Goal: Task Accomplishment & Management: Manage account settings

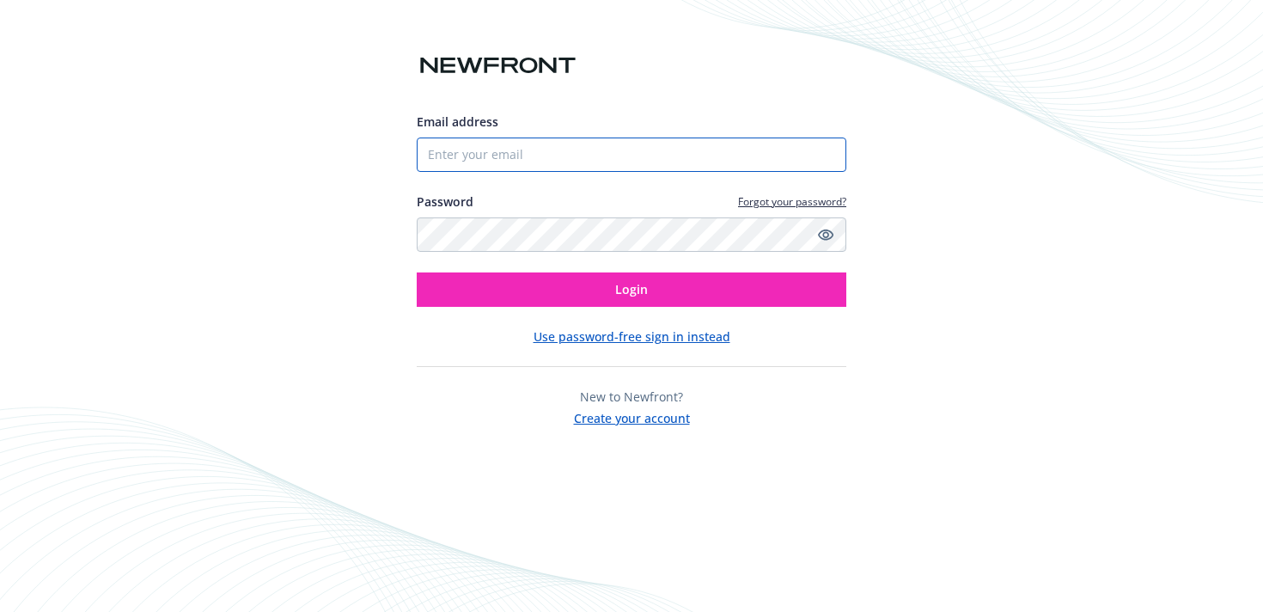
click at [557, 154] on input "Email address" at bounding box center [632, 154] width 430 height 34
type input "[PERSON_NAME][EMAIL_ADDRESS][PERSON_NAME][DOMAIN_NAME]"
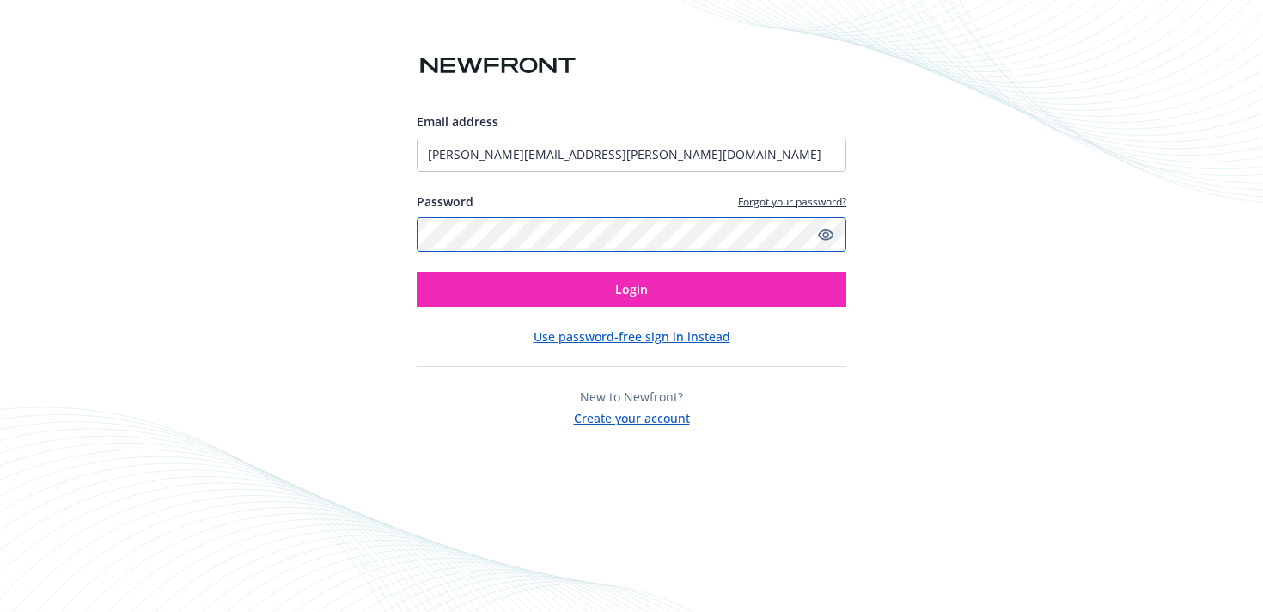
click at [417, 272] on button "Login" at bounding box center [632, 289] width 430 height 34
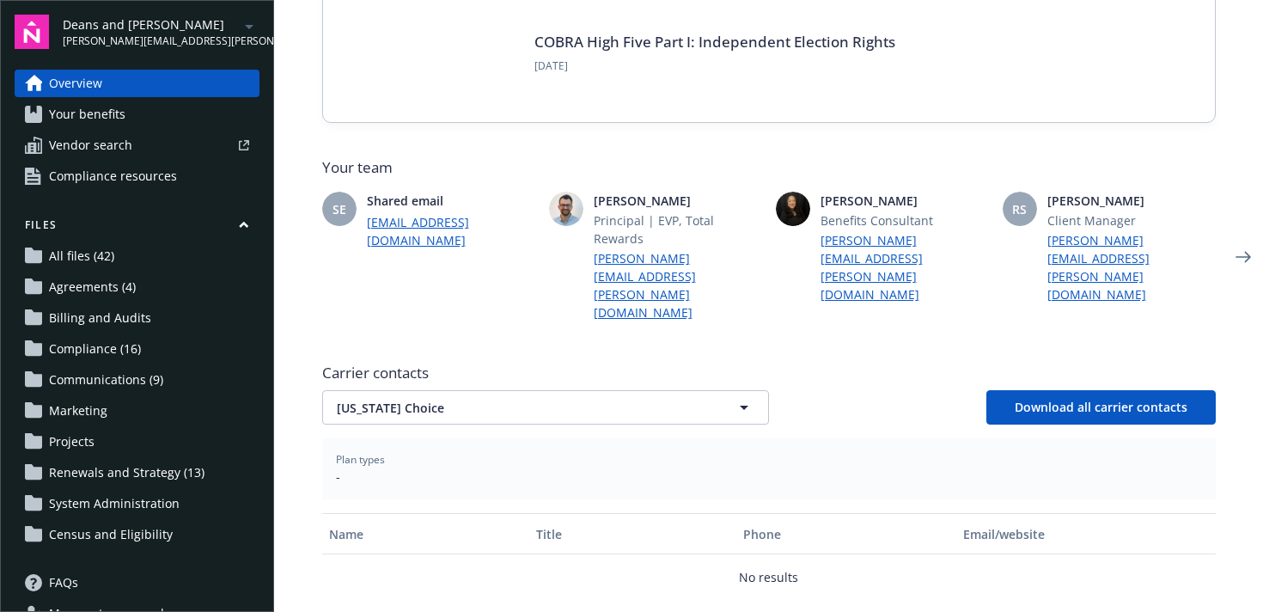
scroll to position [356, 0]
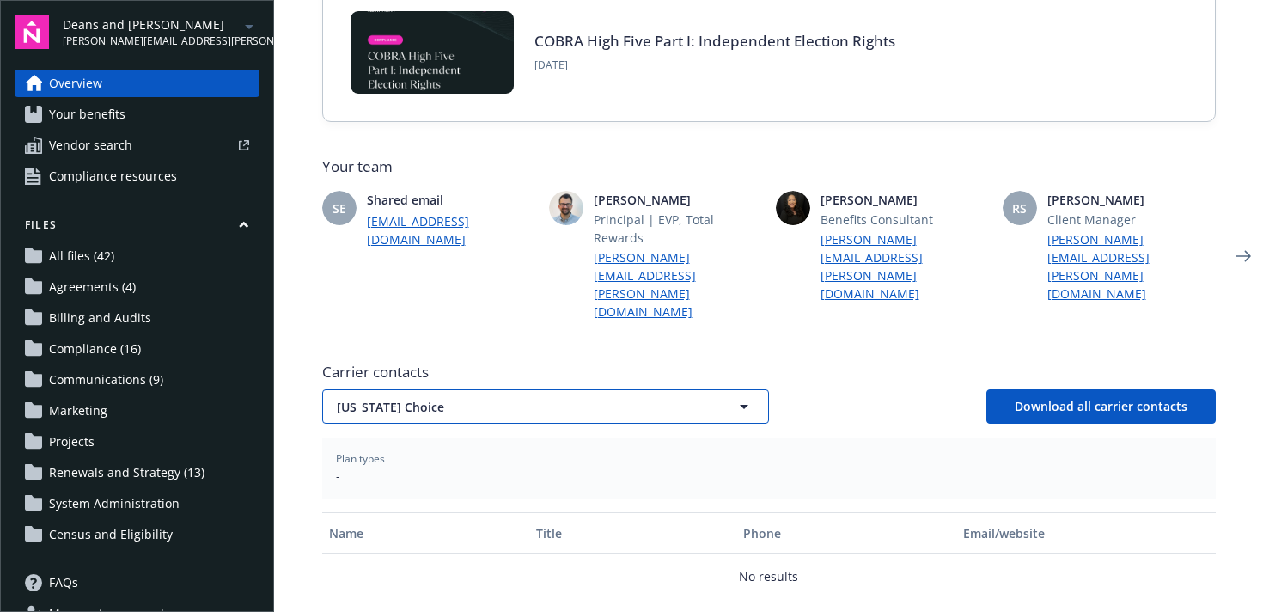
click at [601, 389] on button "[US_STATE] Choice" at bounding box center [545, 406] width 447 height 34
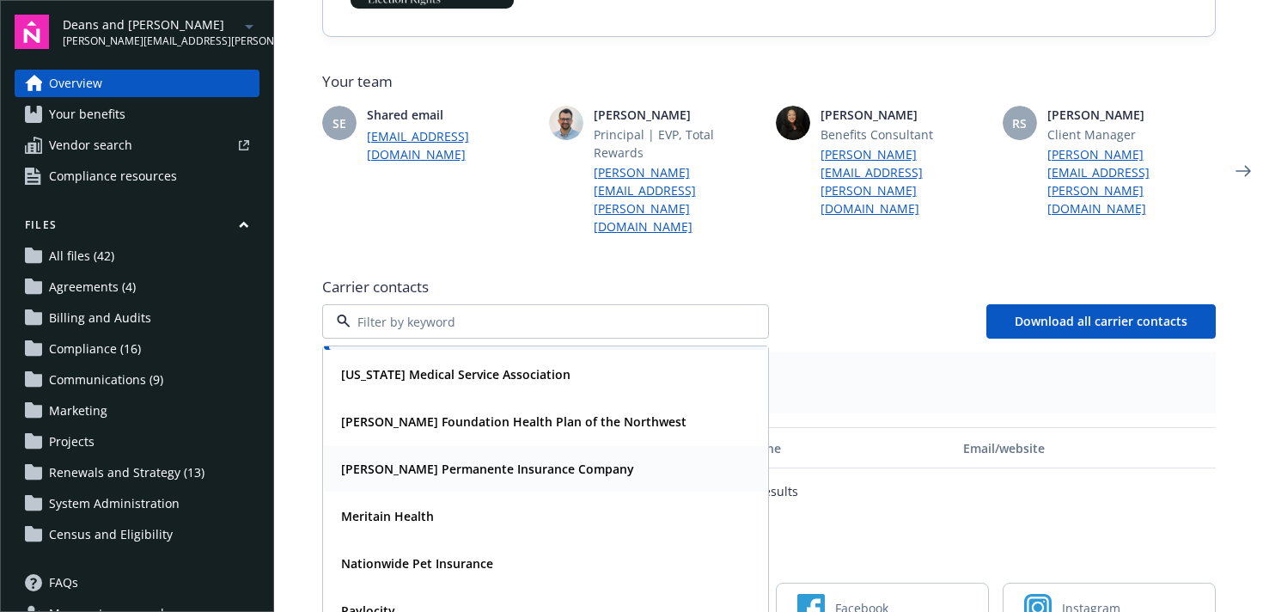
scroll to position [442, 0]
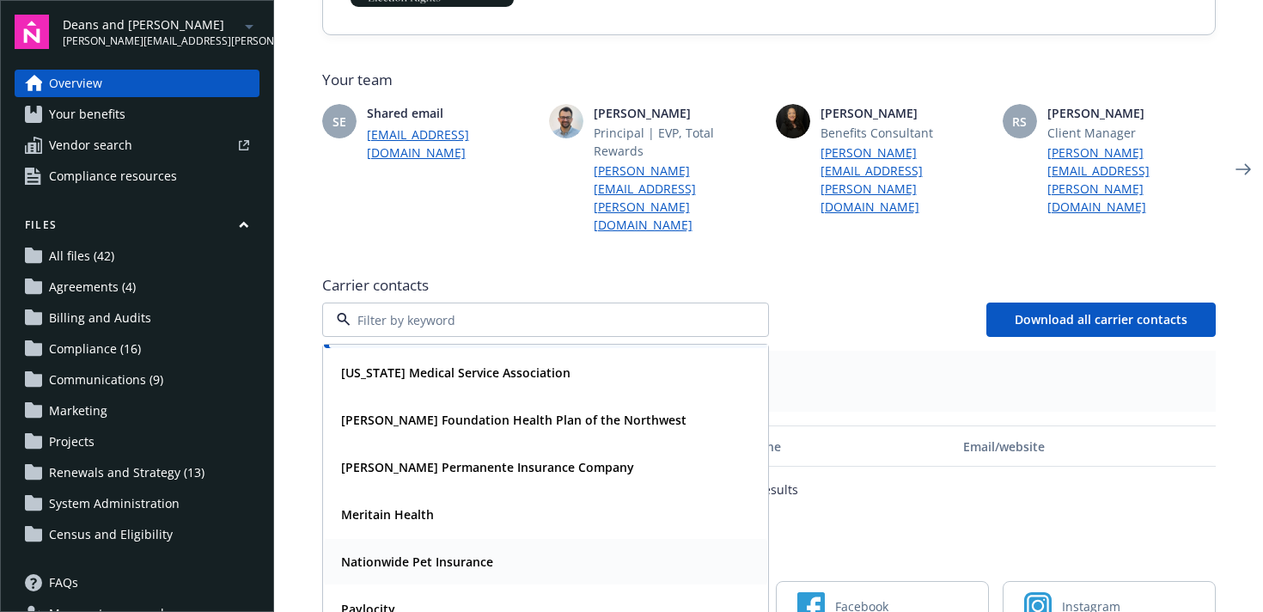
click at [551, 549] on div "Nationwide Pet Insurance" at bounding box center [545, 561] width 423 height 25
